Goal: Task Accomplishment & Management: Manage account settings

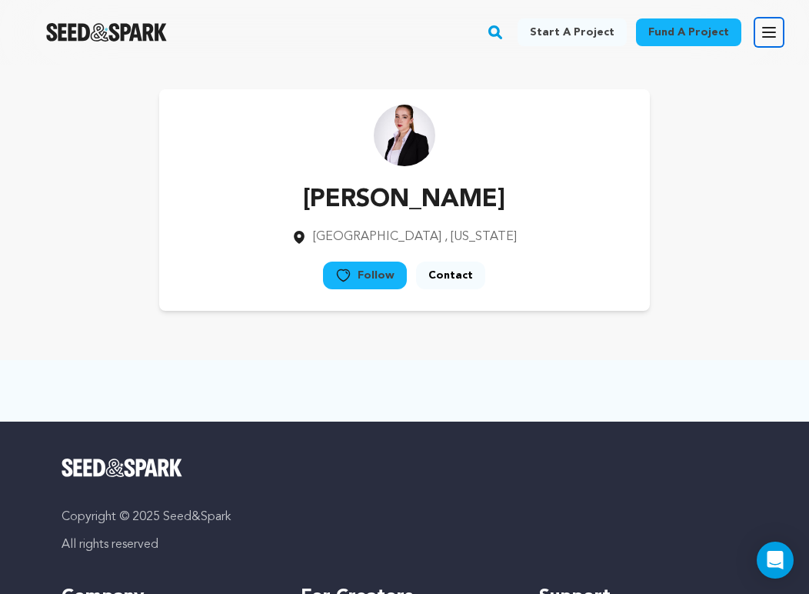
click at [765, 38] on icon "button" at bounding box center [769, 32] width 18 height 18
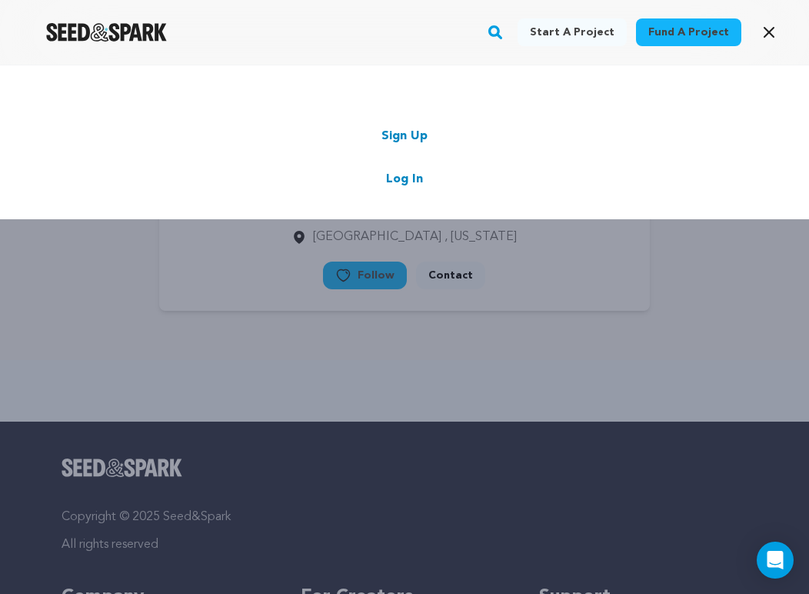
click at [393, 185] on link "Log In" at bounding box center [404, 179] width 37 height 18
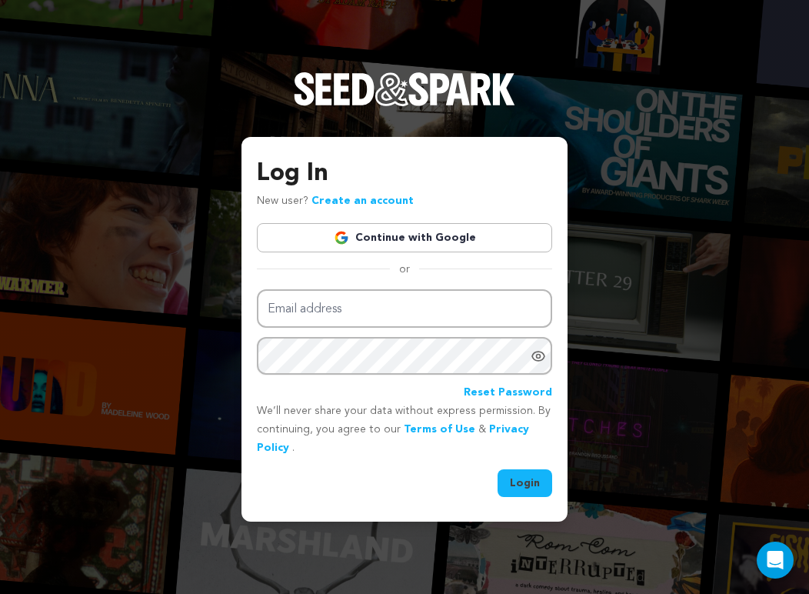
click at [432, 221] on div "Log In New user? Create an account Continue with Google or Email address Passwo…" at bounding box center [404, 326] width 295 height 342
click at [439, 239] on link "Continue with Google" at bounding box center [404, 237] width 295 height 29
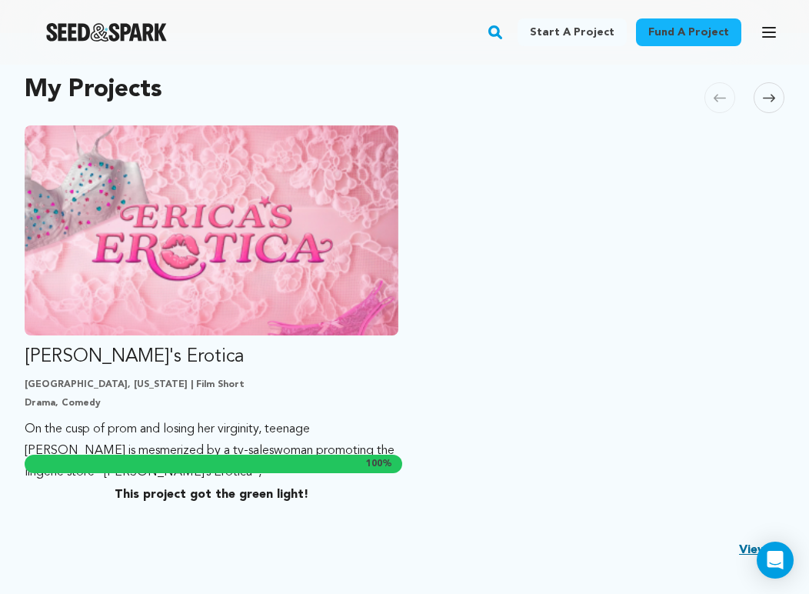
scroll to position [335, 0]
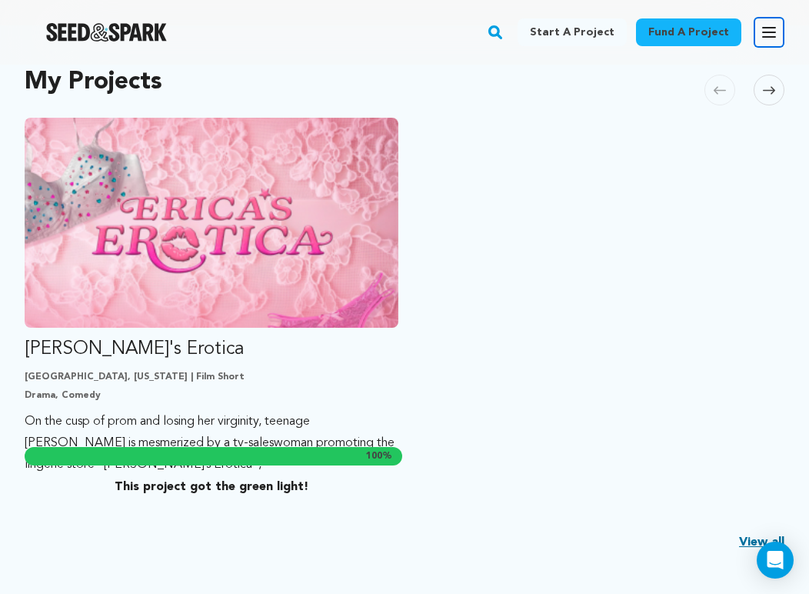
click at [762, 40] on icon "button" at bounding box center [769, 32] width 18 height 18
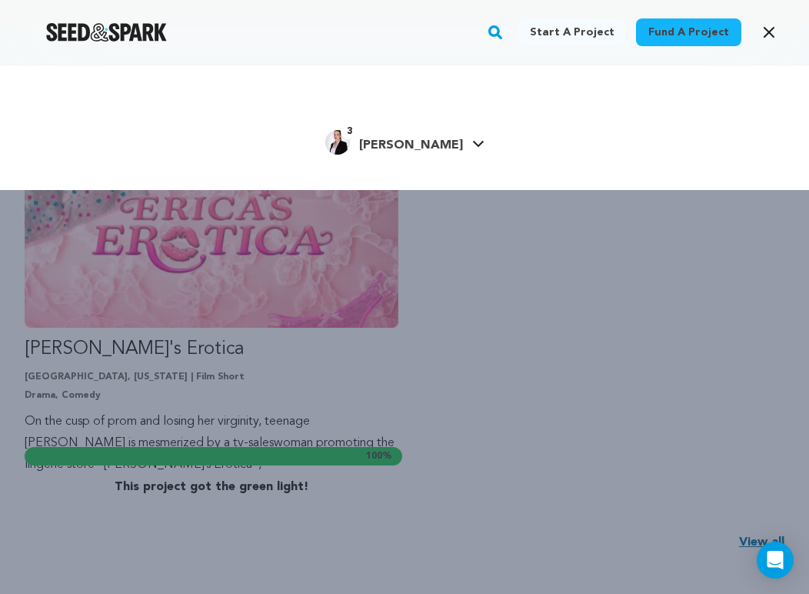
click at [431, 131] on div "3 Andrea D." at bounding box center [394, 142] width 138 height 25
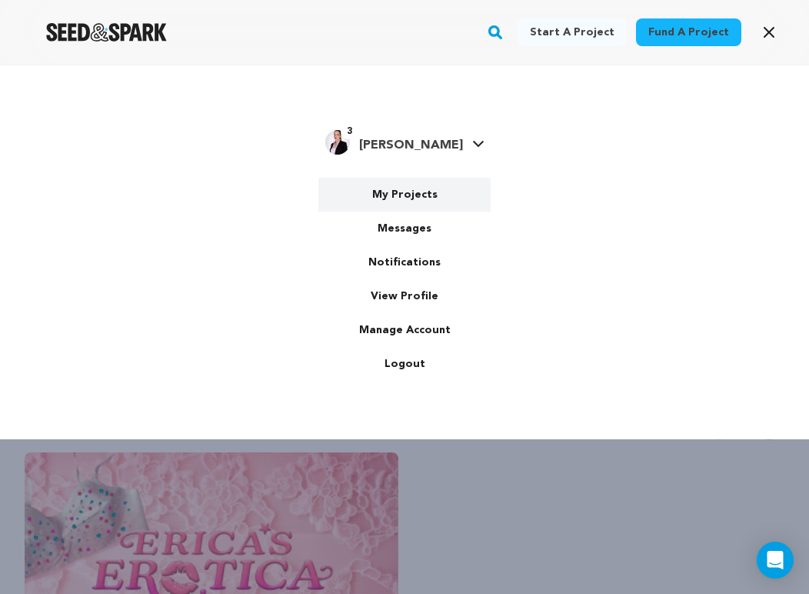
click at [422, 182] on link "My Projects" at bounding box center [405, 195] width 172 height 34
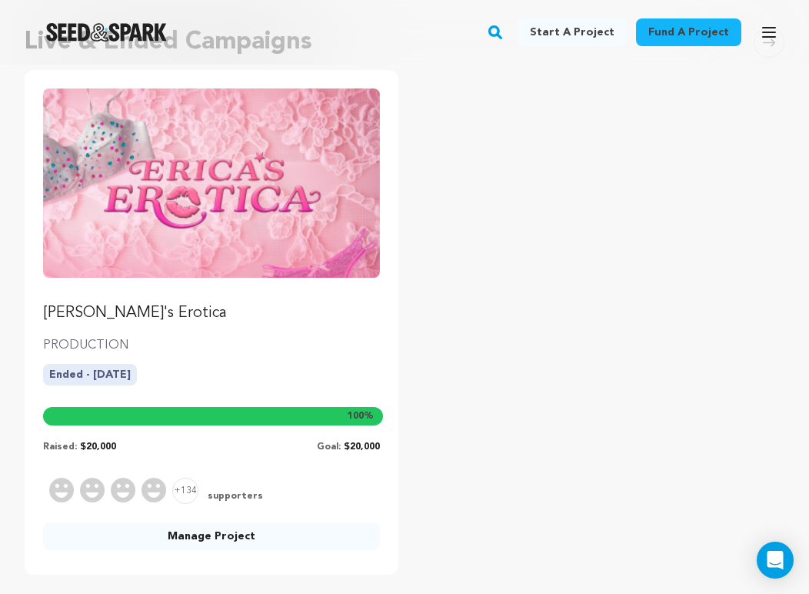
scroll to position [239, 0]
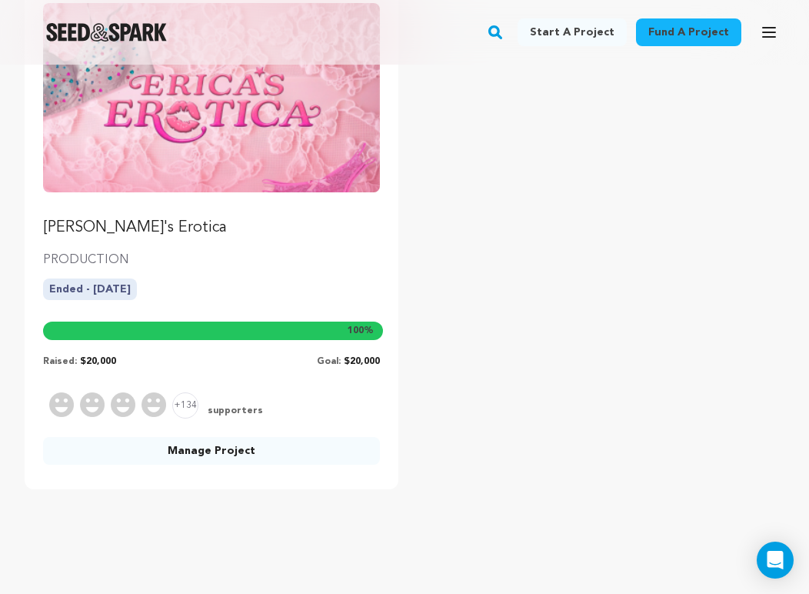
click at [251, 453] on link "Manage Project" at bounding box center [211, 451] width 337 height 28
click at [223, 456] on link "Manage Project" at bounding box center [211, 451] width 337 height 28
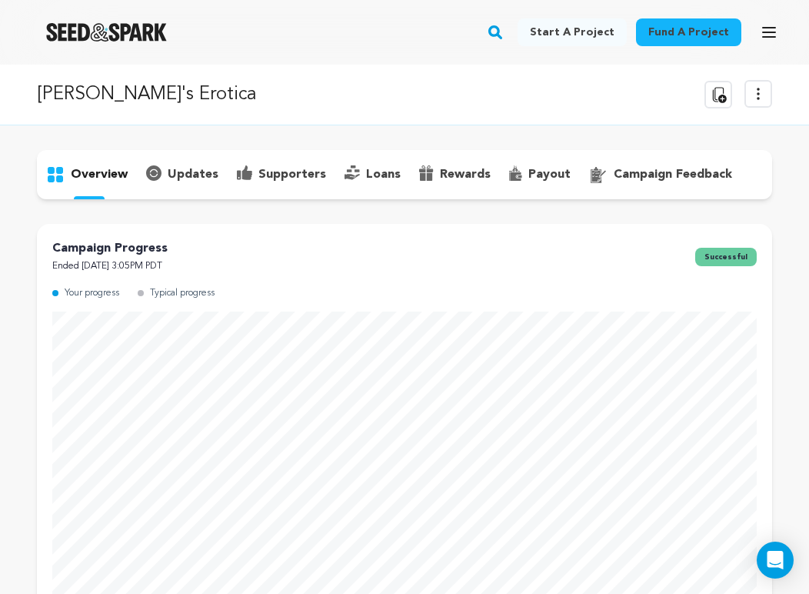
click at [539, 178] on p "payout" at bounding box center [550, 174] width 42 height 18
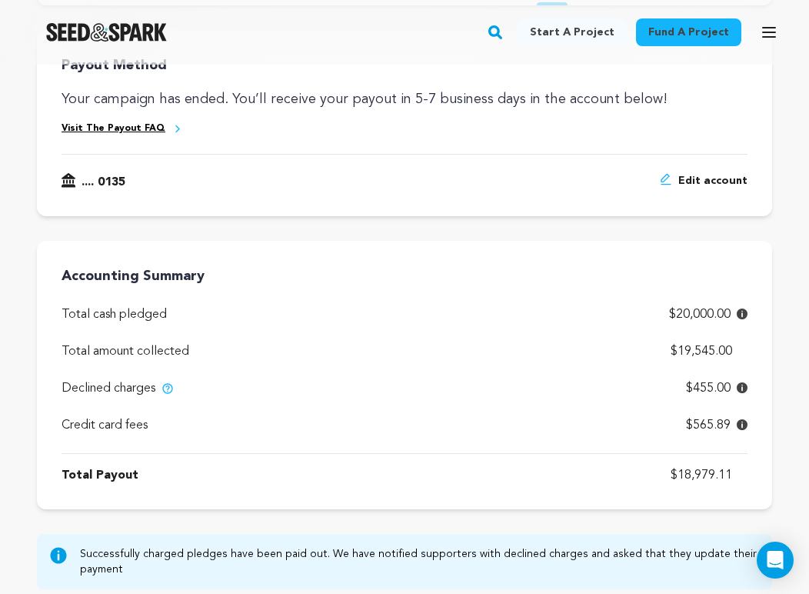
scroll to position [199, 0]
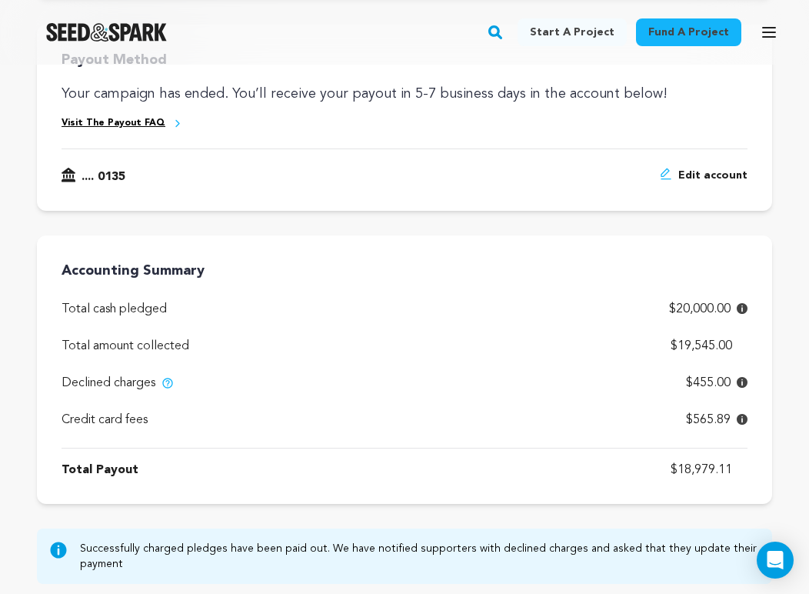
click at [743, 382] on icon at bounding box center [742, 382] width 11 height 11
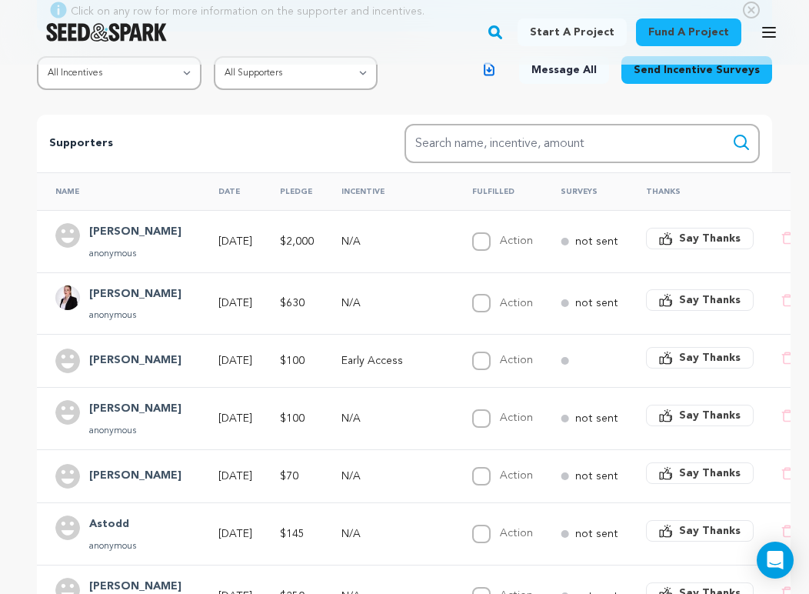
scroll to position [98, 0]
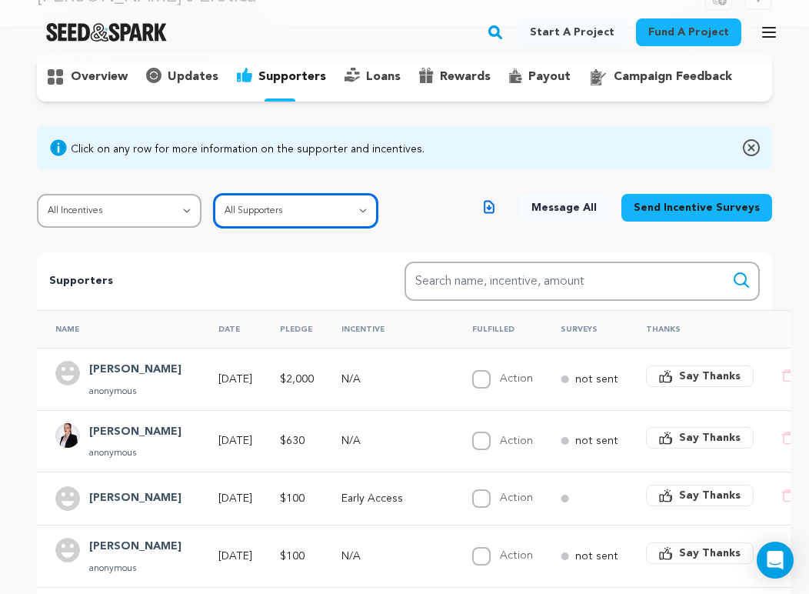
click at [355, 215] on select "All Supporters Survey not sent Survey incomplete Survey complete Incentive not …" at bounding box center [296, 211] width 165 height 34
select select "pledge_incomplete"
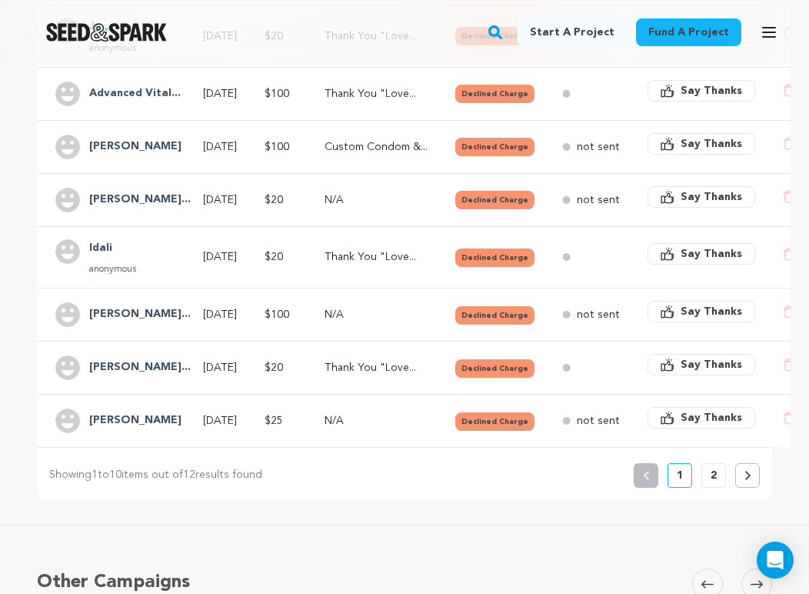
scroll to position [564, 0]
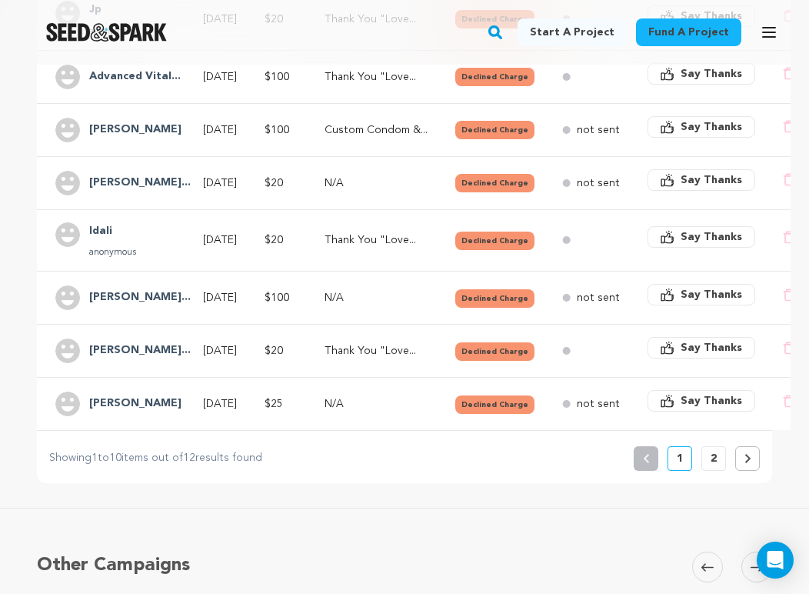
click at [711, 464] on p "2" at bounding box center [714, 458] width 6 height 15
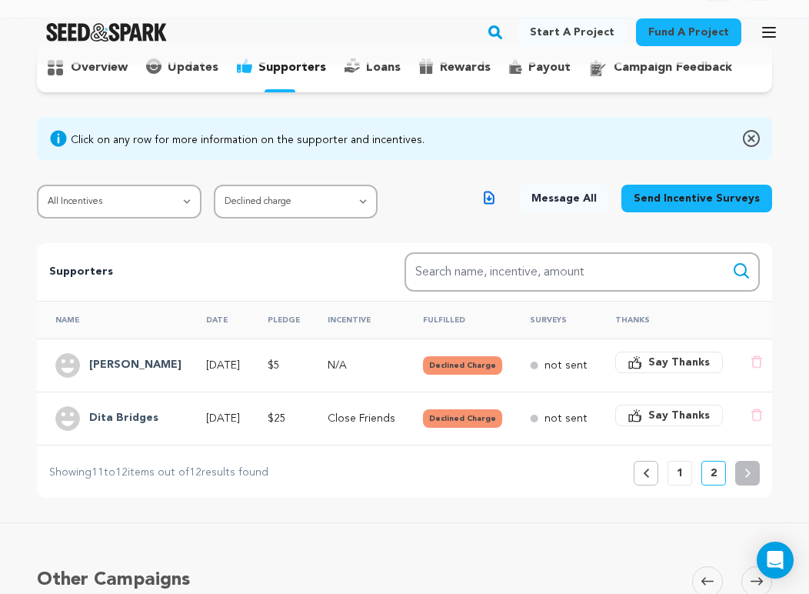
scroll to position [182, 0]
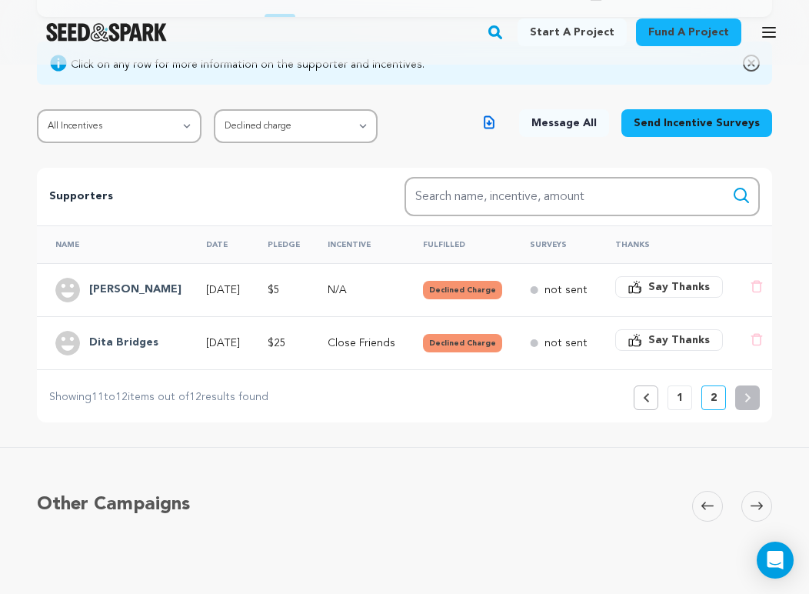
click at [682, 397] on p "1" at bounding box center [680, 397] width 6 height 15
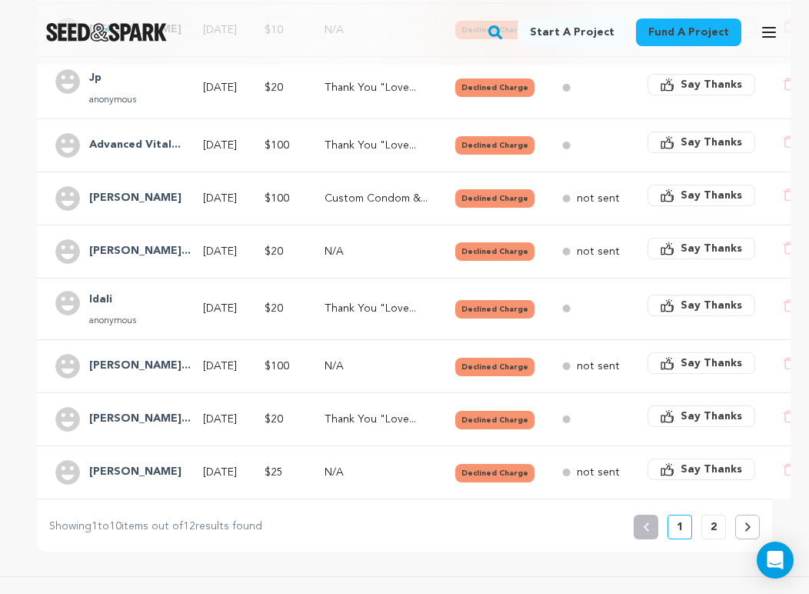
scroll to position [499, 0]
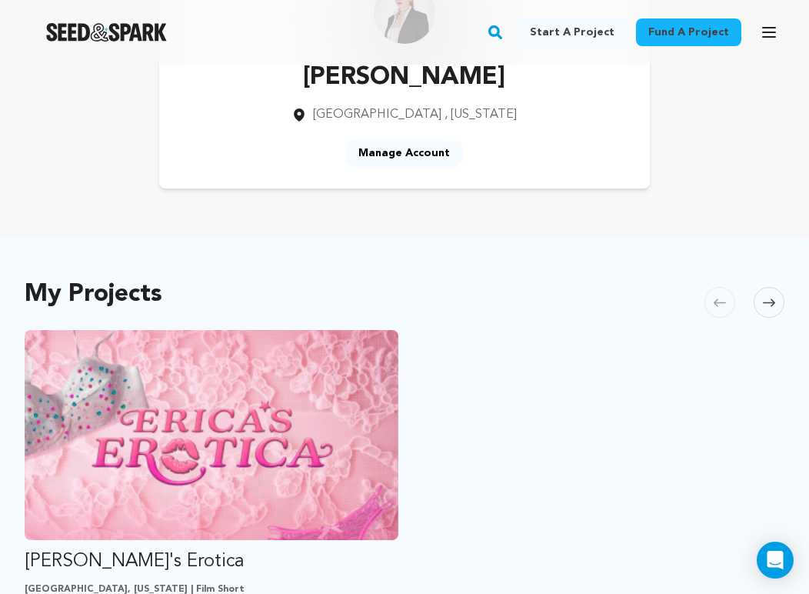
scroll to position [142, 0]
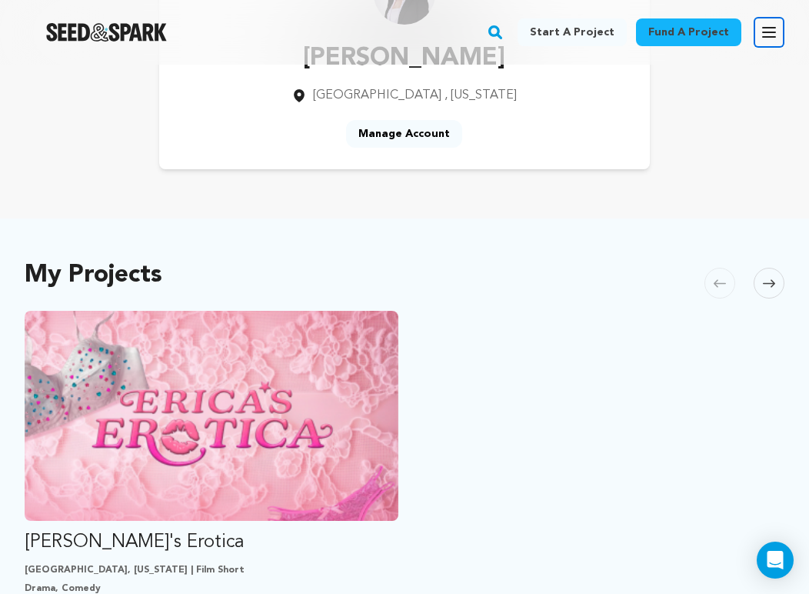
click at [759, 32] on button "Open main menu" at bounding box center [769, 32] width 31 height 31
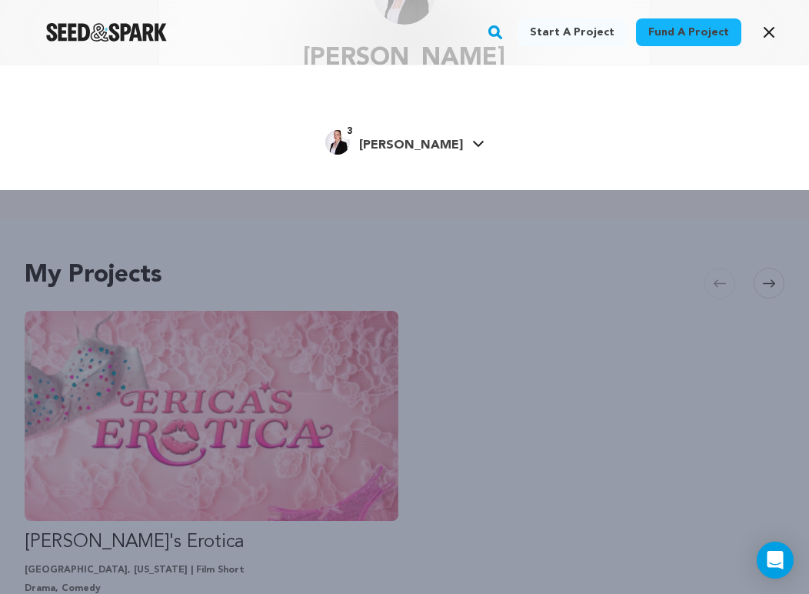
click at [427, 139] on span "[PERSON_NAME]" at bounding box center [411, 145] width 104 height 12
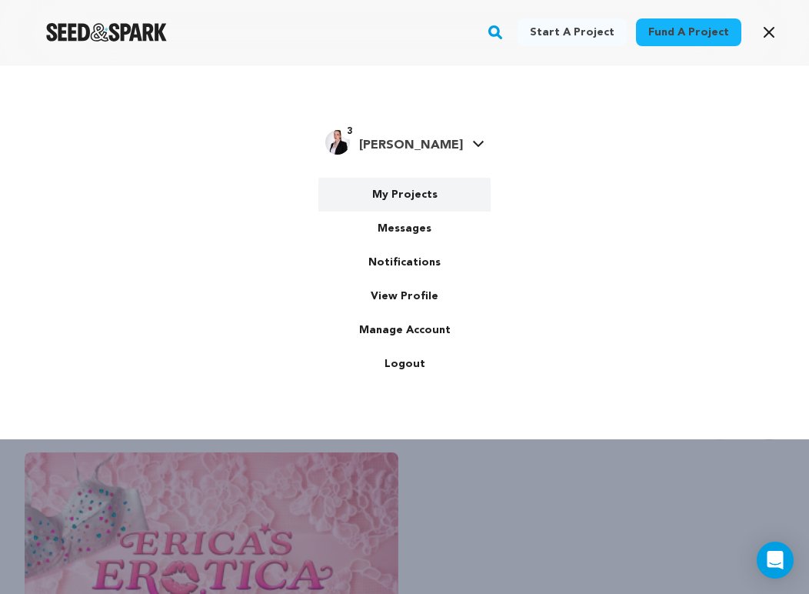
click at [419, 208] on link "My Projects" at bounding box center [405, 195] width 172 height 34
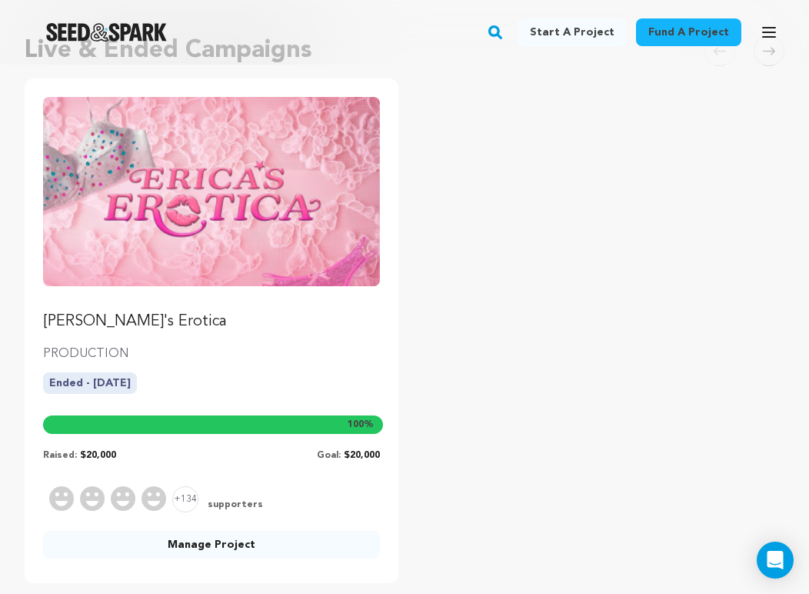
scroll to position [213, 0]
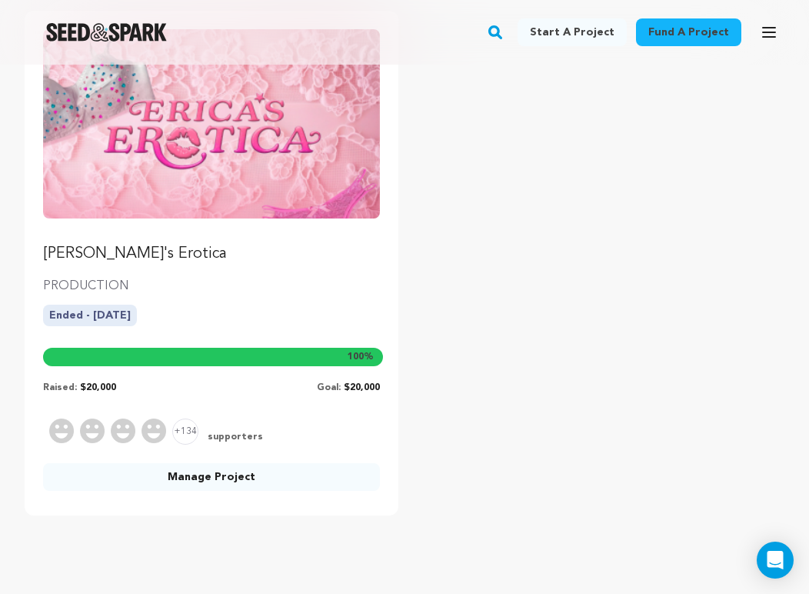
click at [292, 494] on div "[PERSON_NAME]'s Erotica PRODUCTION Ended - [DATE] 100 % Raised: $20,000 Goal: $…" at bounding box center [212, 263] width 374 height 505
click at [292, 478] on link "Manage Project" at bounding box center [211, 477] width 337 height 28
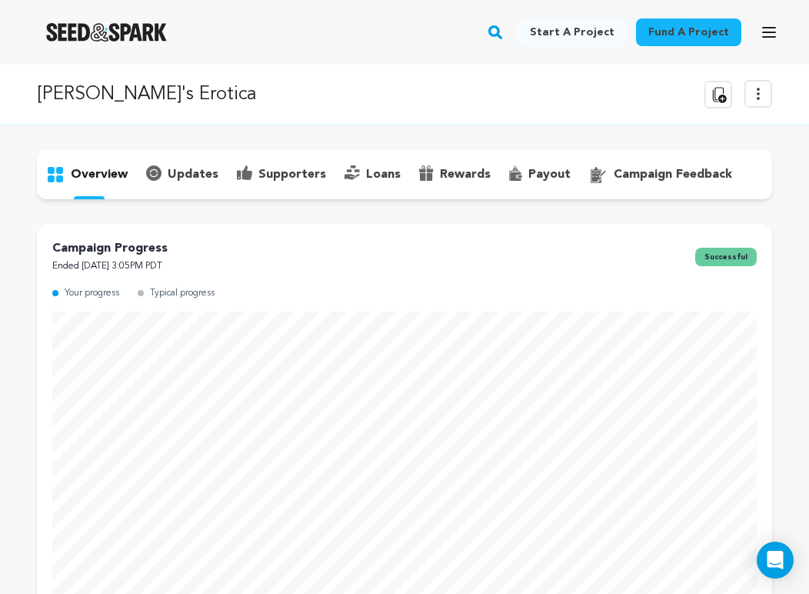
scroll to position [20, 0]
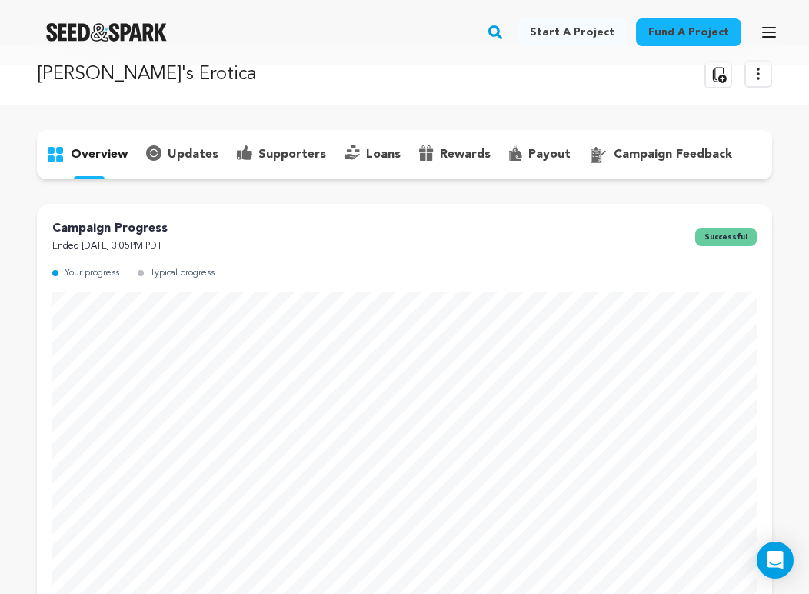
click at [546, 163] on p "payout" at bounding box center [550, 154] width 42 height 18
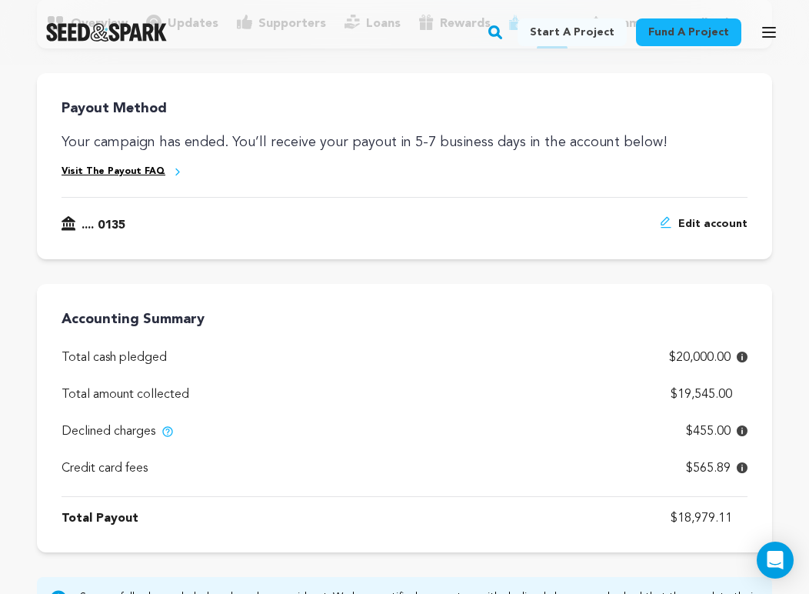
scroll to position [150, 0]
click at [740, 433] on icon at bounding box center [742, 431] width 11 height 11
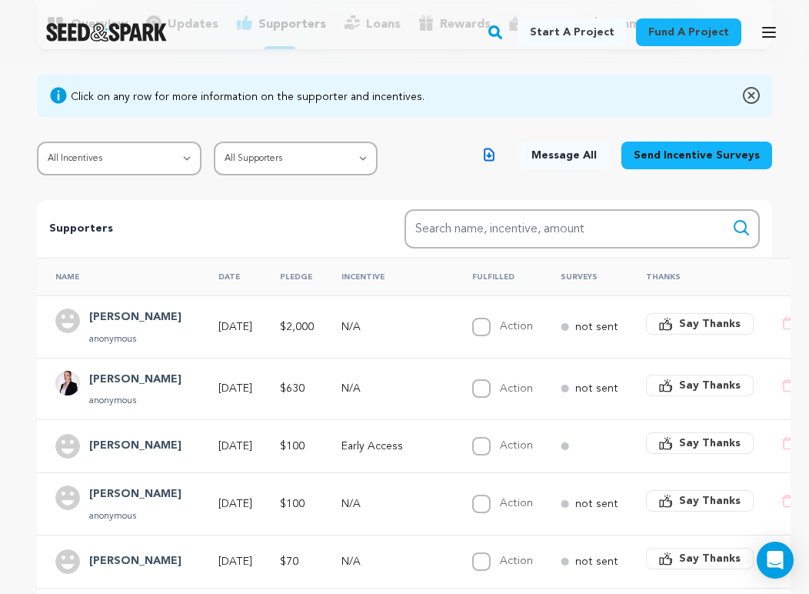
click at [339, 136] on div "Click on any row for more information on the supporter and incentives. All Ince…" at bounding box center [405, 125] width 736 height 102
click at [339, 159] on select "All Supporters Survey not sent Survey incomplete Survey complete Incentive not …" at bounding box center [296, 159] width 165 height 34
select select "pledge_incomplete"
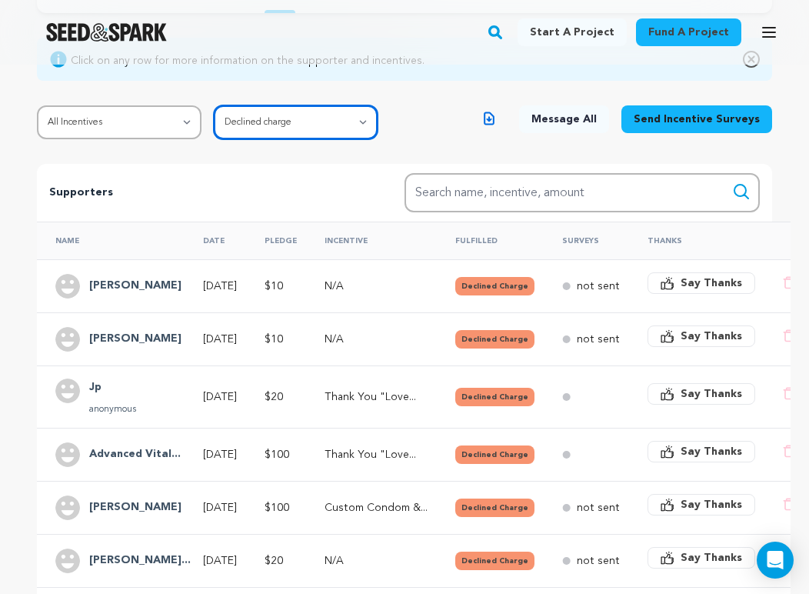
scroll to position [192, 0]
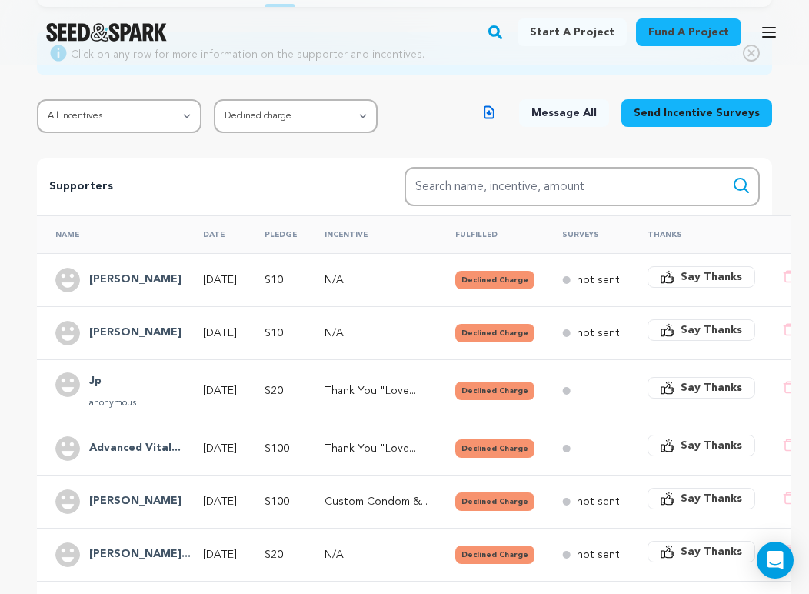
click at [140, 448] on h4 "Advanced Vital..." at bounding box center [135, 448] width 92 height 18
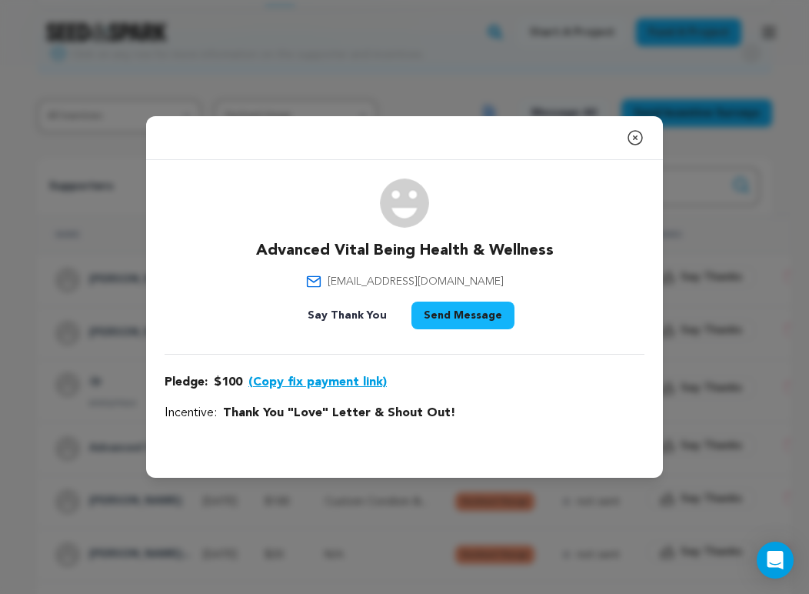
click at [636, 140] on icon "button" at bounding box center [635, 137] width 18 height 18
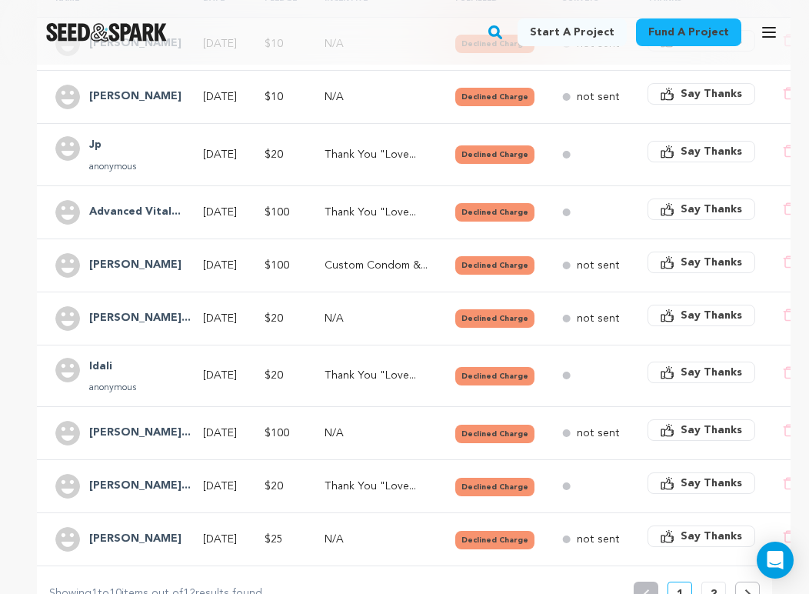
scroll to position [533, 0]
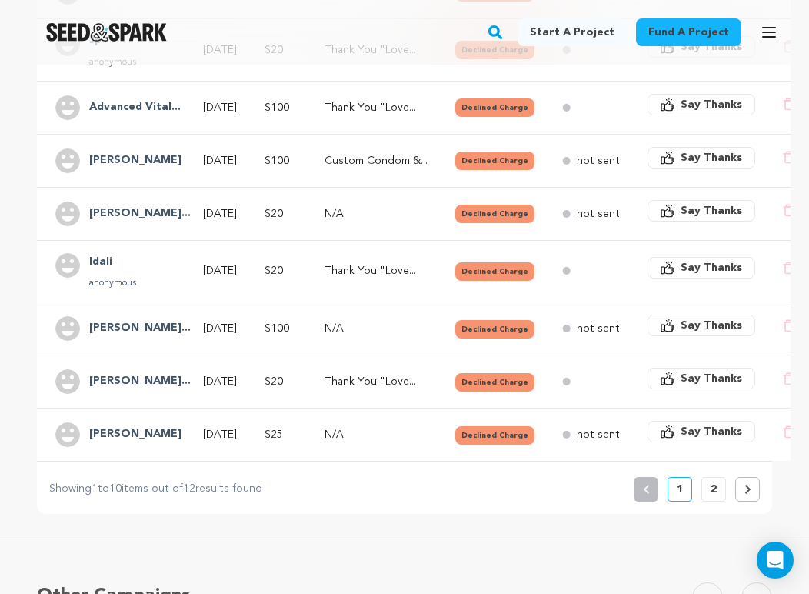
click at [718, 489] on button "2" at bounding box center [714, 489] width 25 height 25
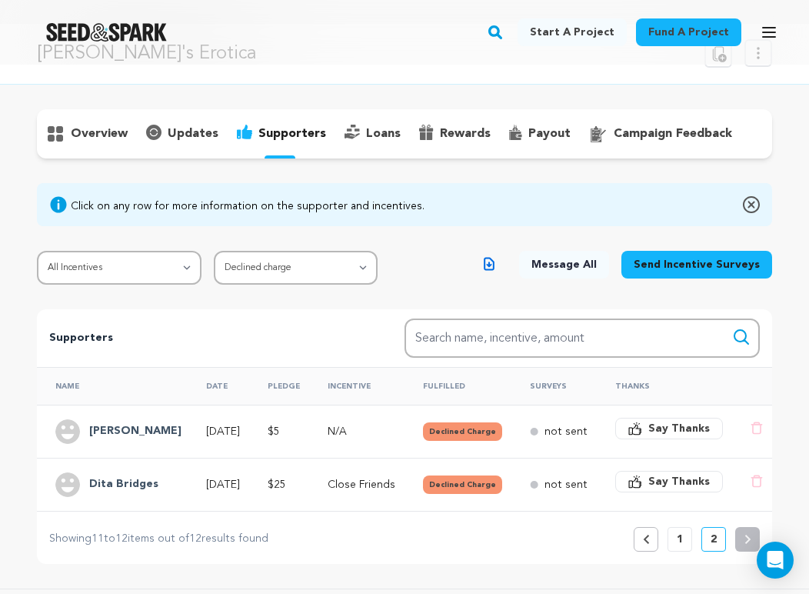
scroll to position [0, 0]
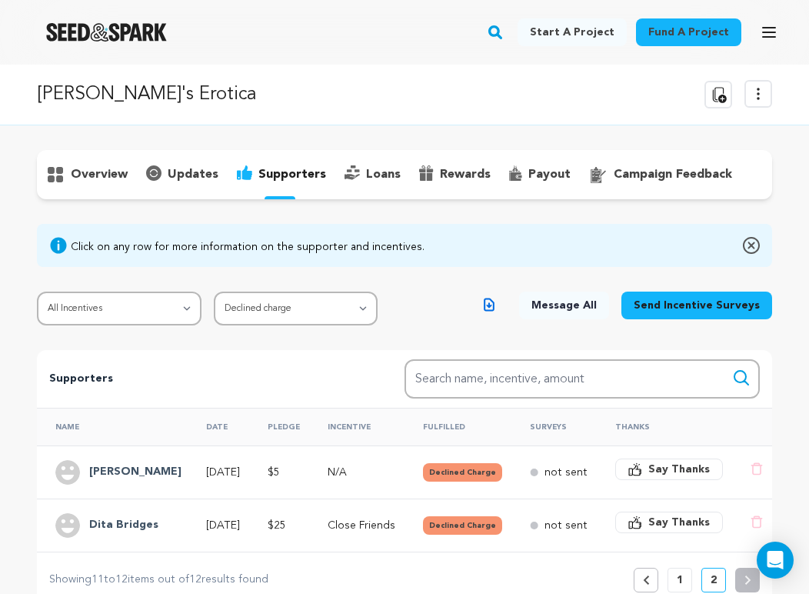
click at [677, 578] on p "1" at bounding box center [680, 579] width 6 height 15
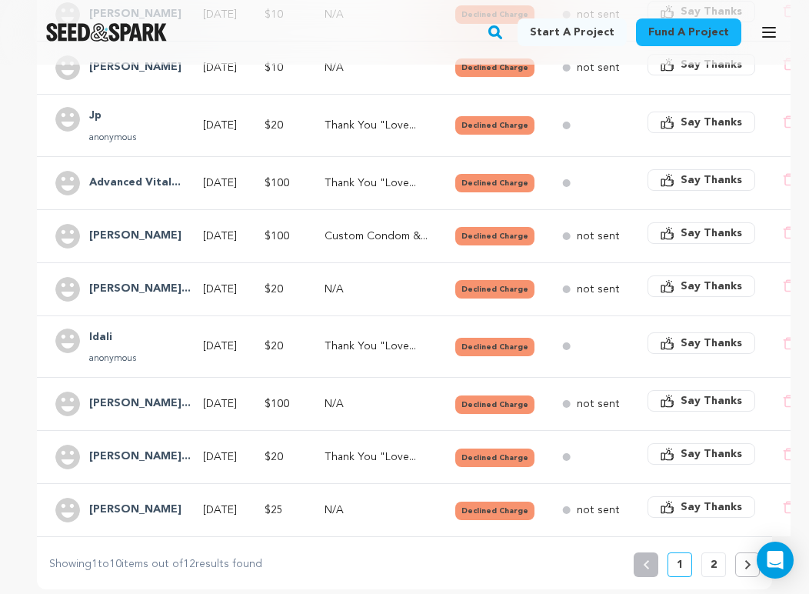
scroll to position [459, 0]
